Goal: Task Accomplishment & Management: Complete application form

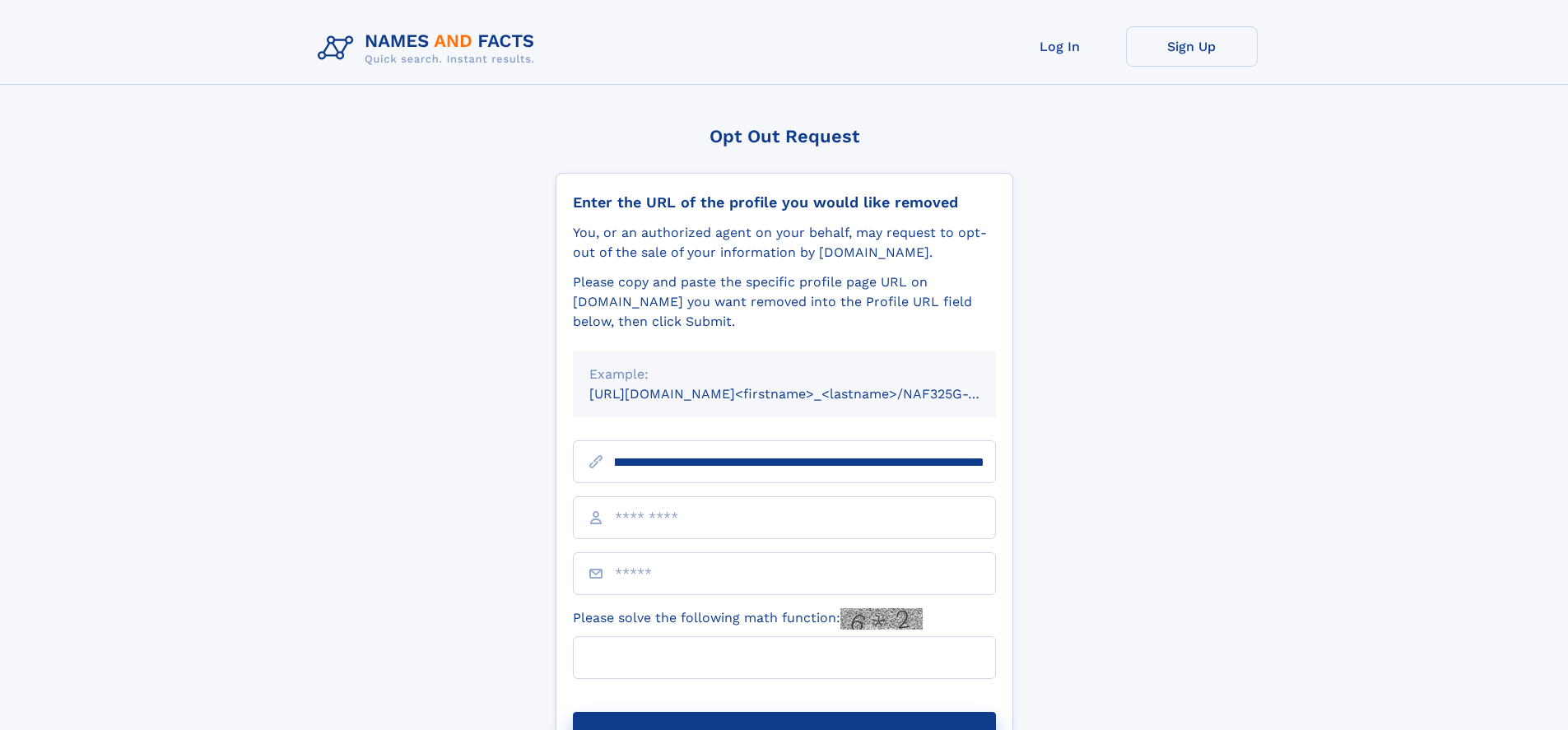
scroll to position [0, 234]
type input "**********"
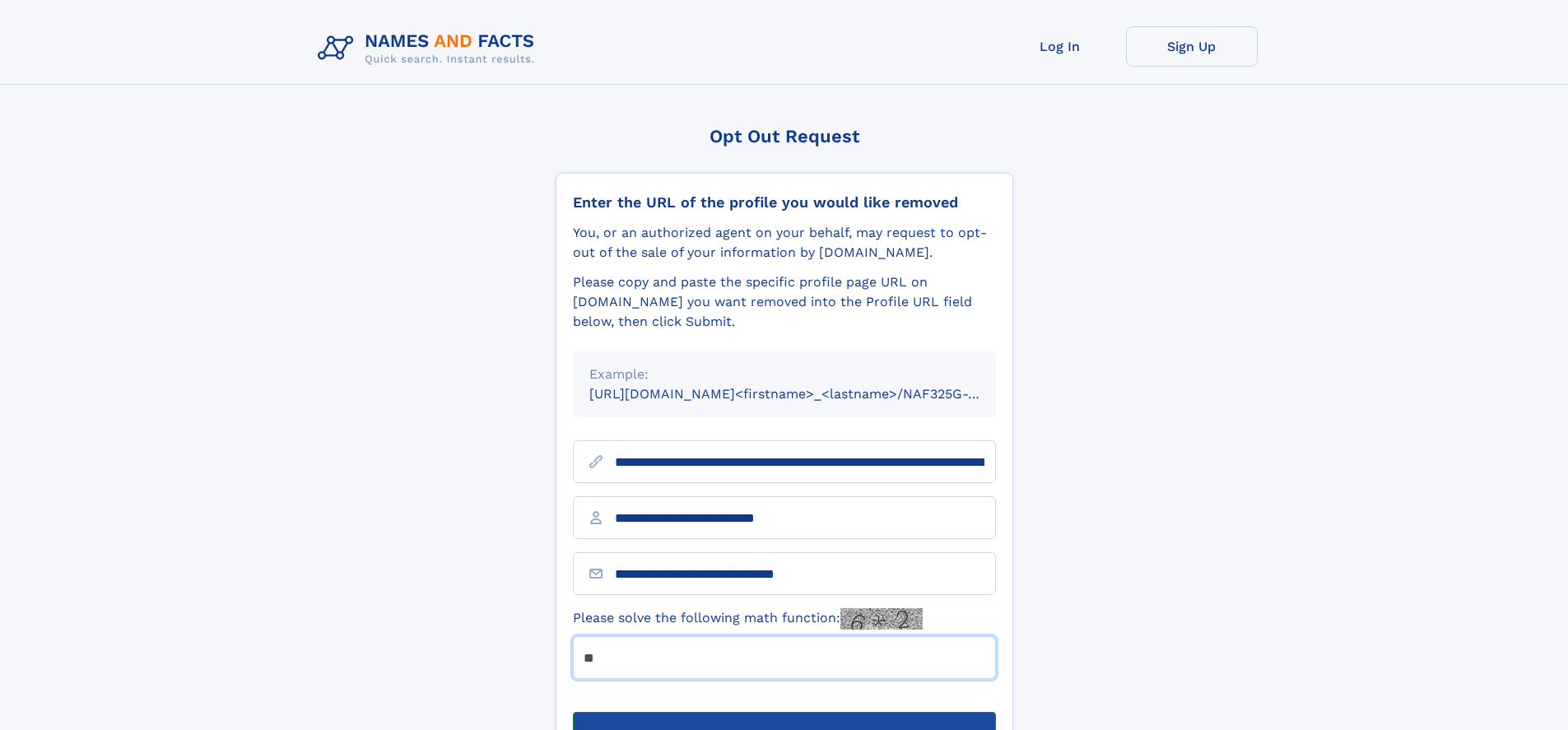
type input "**"
click at [784, 713] on button "Submit Opt Out Request" at bounding box center [784, 739] width 423 height 53
